Goal: Feedback & Contribution: Leave review/rating

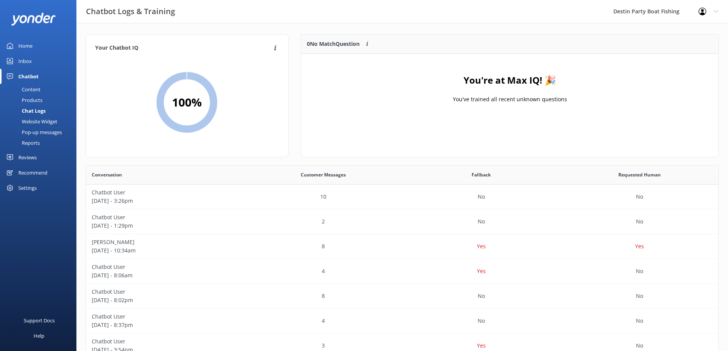
scroll to position [262, 627]
click at [29, 61] on div "Inbox" at bounding box center [24, 61] width 13 height 15
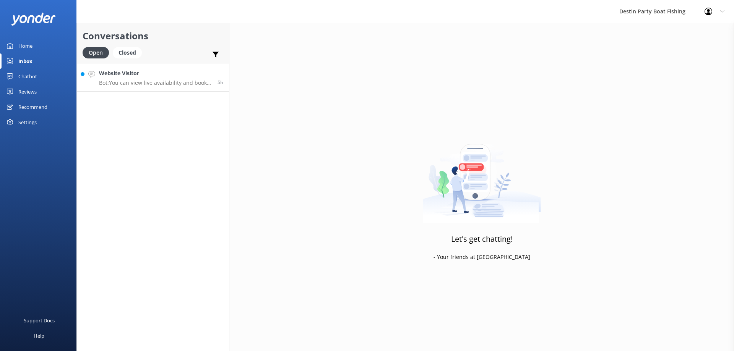
click at [136, 72] on h4 "Website Visitor" at bounding box center [155, 73] width 113 height 8
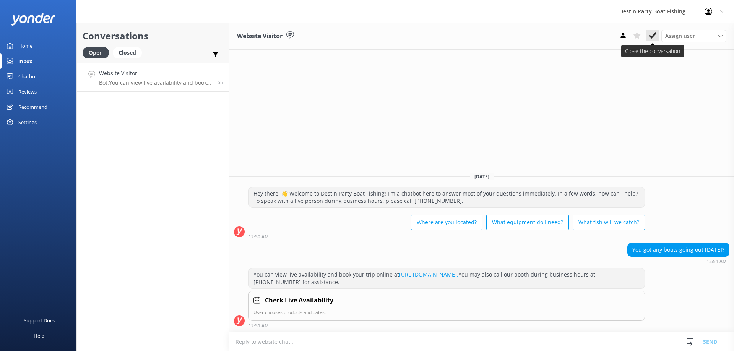
click at [653, 34] on icon at bounding box center [653, 36] width 8 height 8
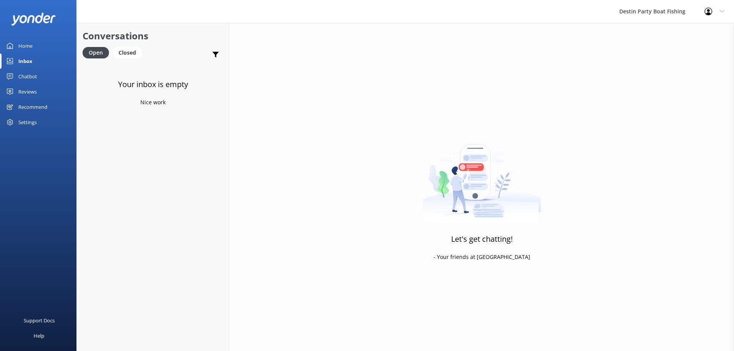
click at [34, 92] on div "Reviews" at bounding box center [27, 91] width 18 height 15
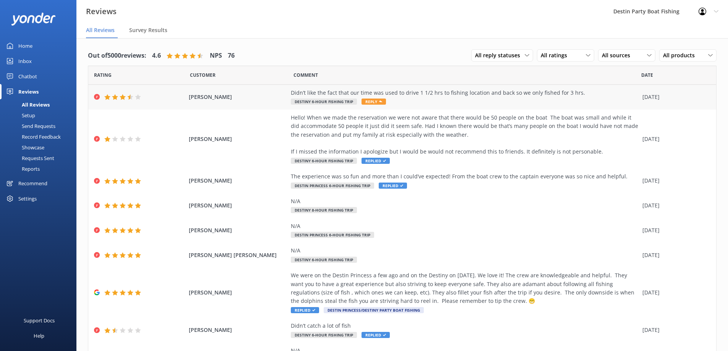
click at [369, 101] on span "Reply" at bounding box center [374, 102] width 24 height 6
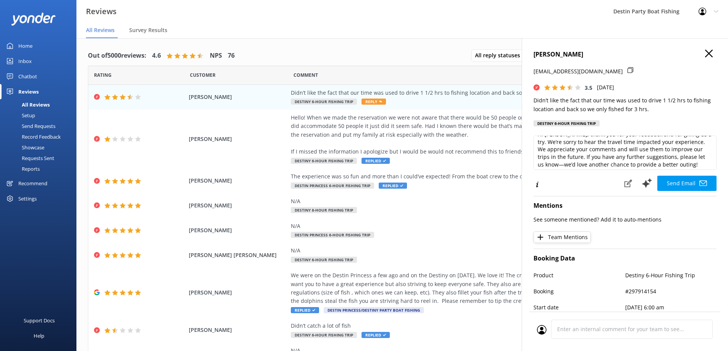
scroll to position [11, 0]
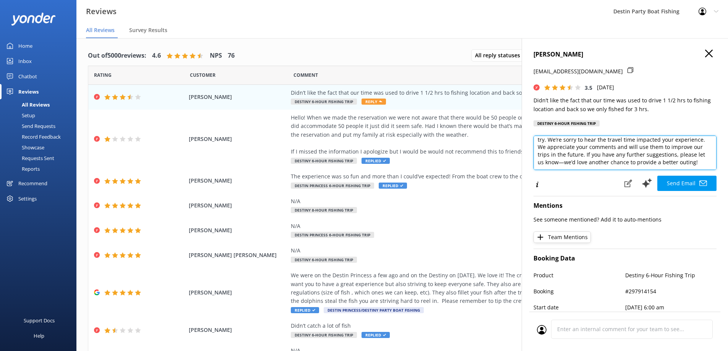
click at [695, 162] on textarea "Hi [PERSON_NAME], thank you for your feedback and for giving us a try. We’re so…" at bounding box center [625, 153] width 183 height 34
click at [606, 166] on textarea "Hi [PERSON_NAME], thank you for your feedback and for giving us a try. We’re so…" at bounding box center [625, 153] width 183 height 34
type textarea "Hi [PERSON_NAME], thank you for your feedback and for giving us a try. We’re so…"
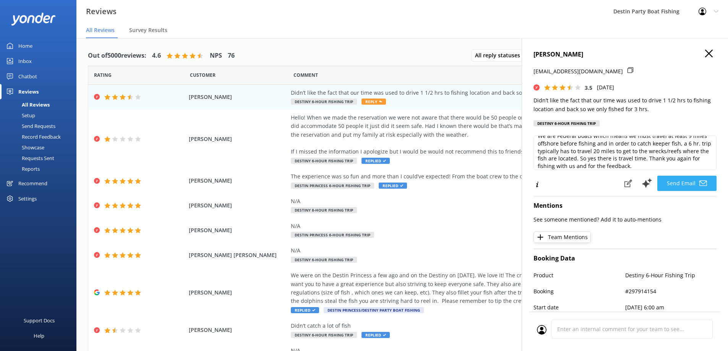
click at [683, 184] on button "Send Email" at bounding box center [687, 183] width 59 height 15
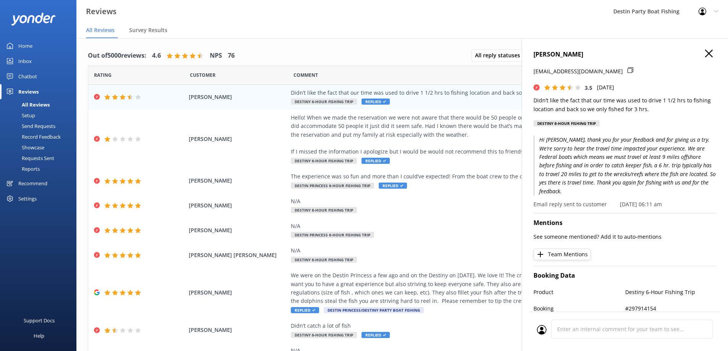
click at [23, 59] on div "Inbox" at bounding box center [24, 61] width 13 height 15
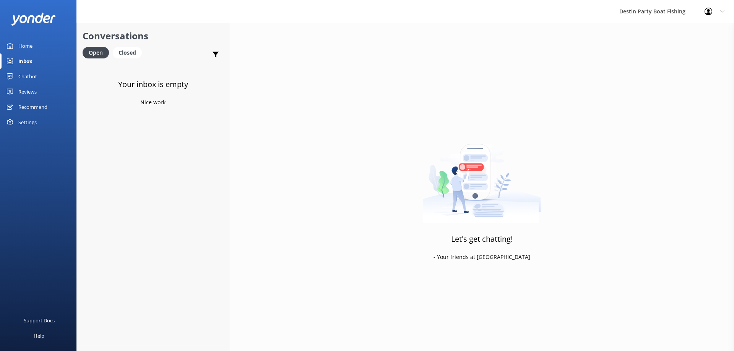
click at [28, 46] on div "Home" at bounding box center [25, 45] width 14 height 15
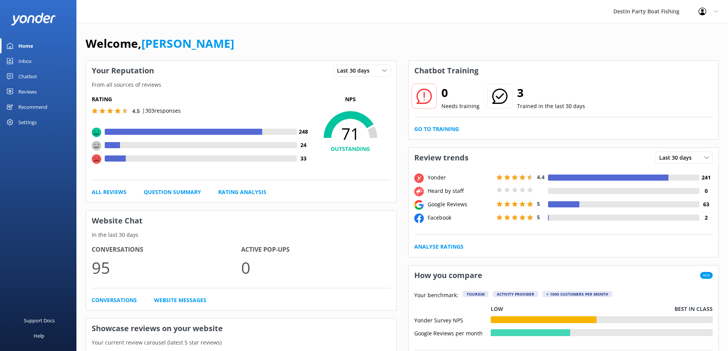
click at [23, 58] on div "Inbox" at bounding box center [24, 61] width 13 height 15
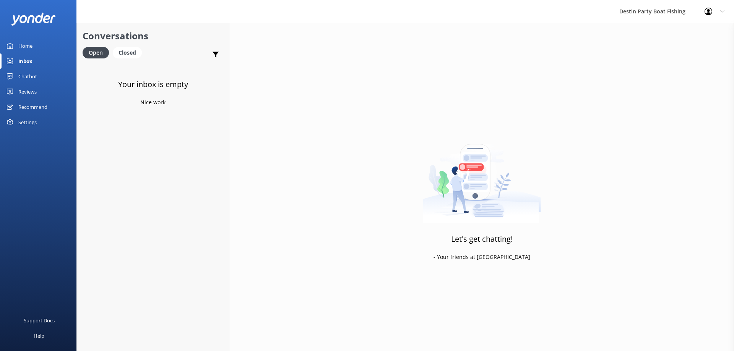
click at [25, 58] on div "Inbox" at bounding box center [25, 61] width 14 height 15
